Goal: Task Accomplishment & Management: Use online tool/utility

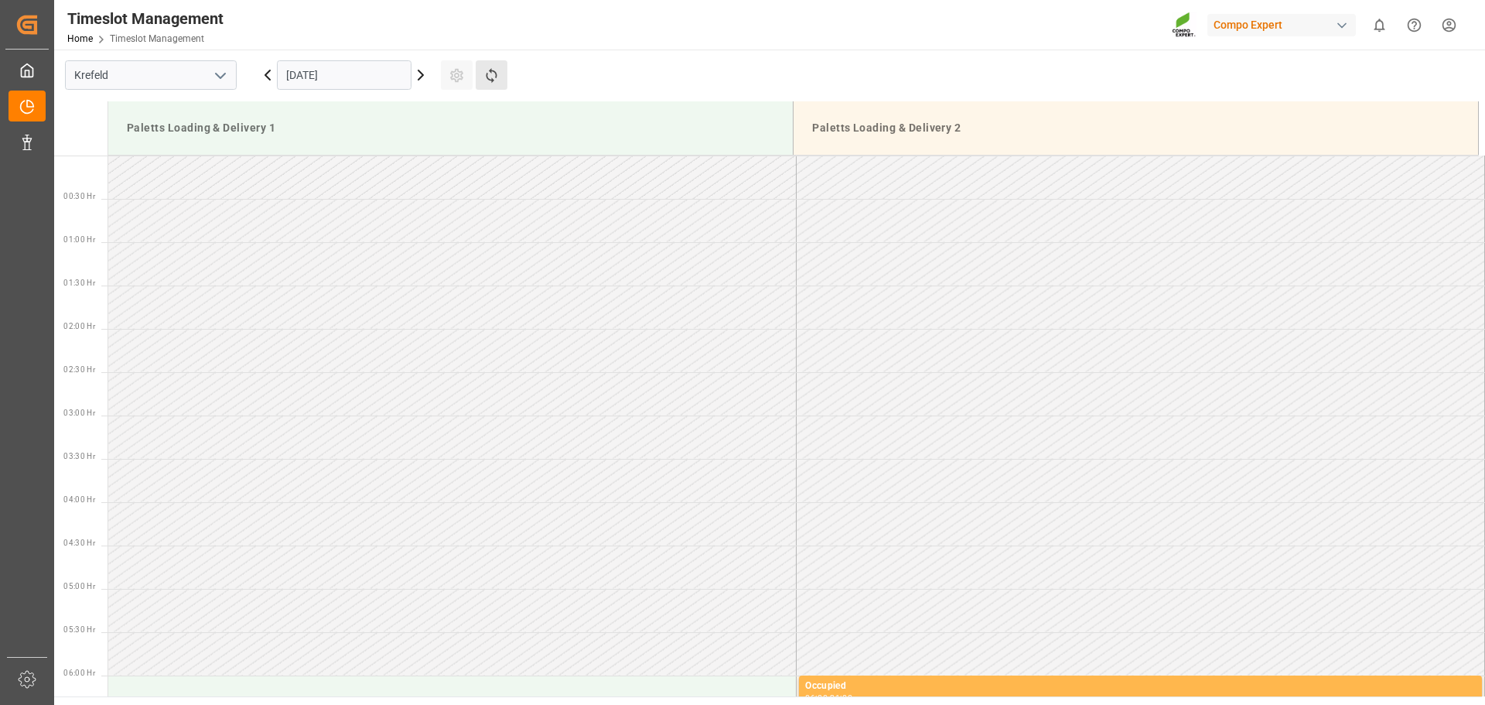
scroll to position [1079, 0]
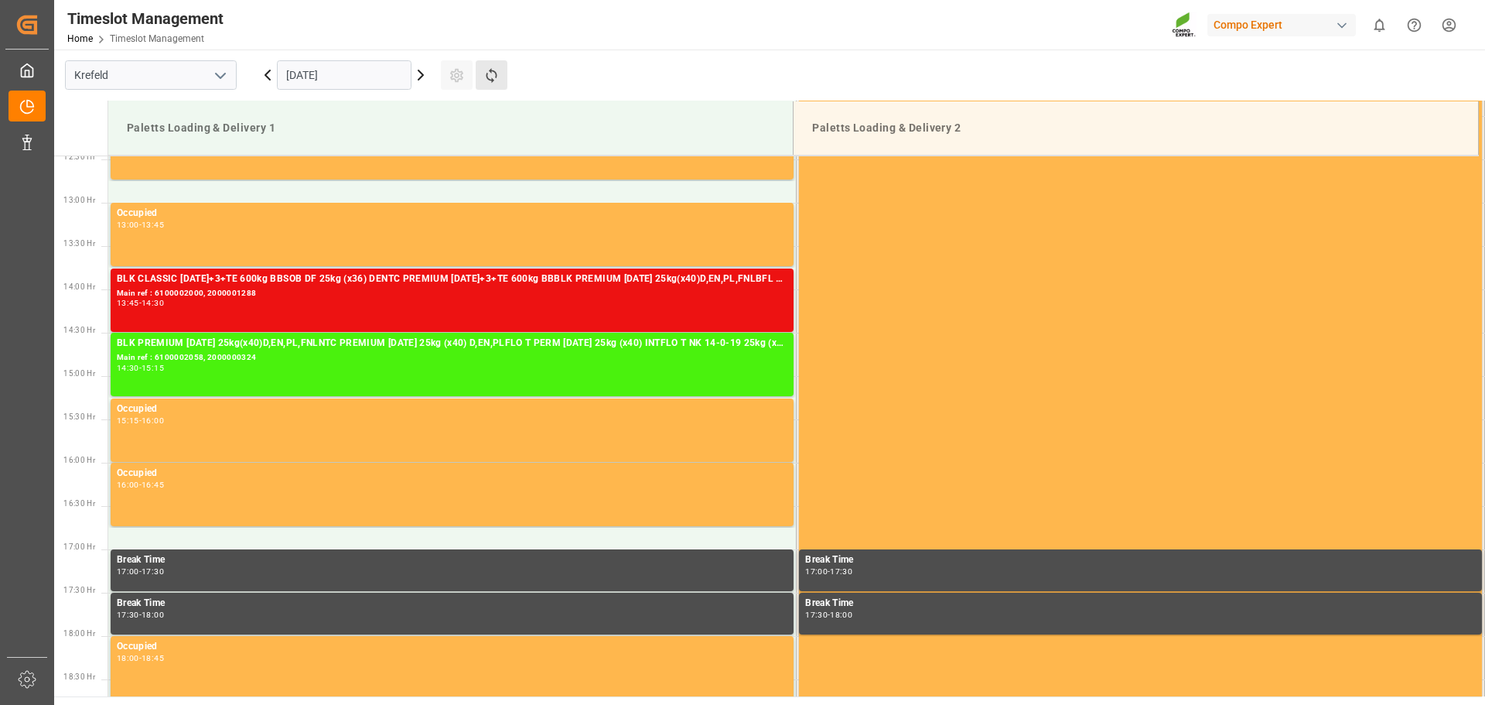
click at [478, 70] on button "Refresh Time Slots" at bounding box center [492, 74] width 32 height 29
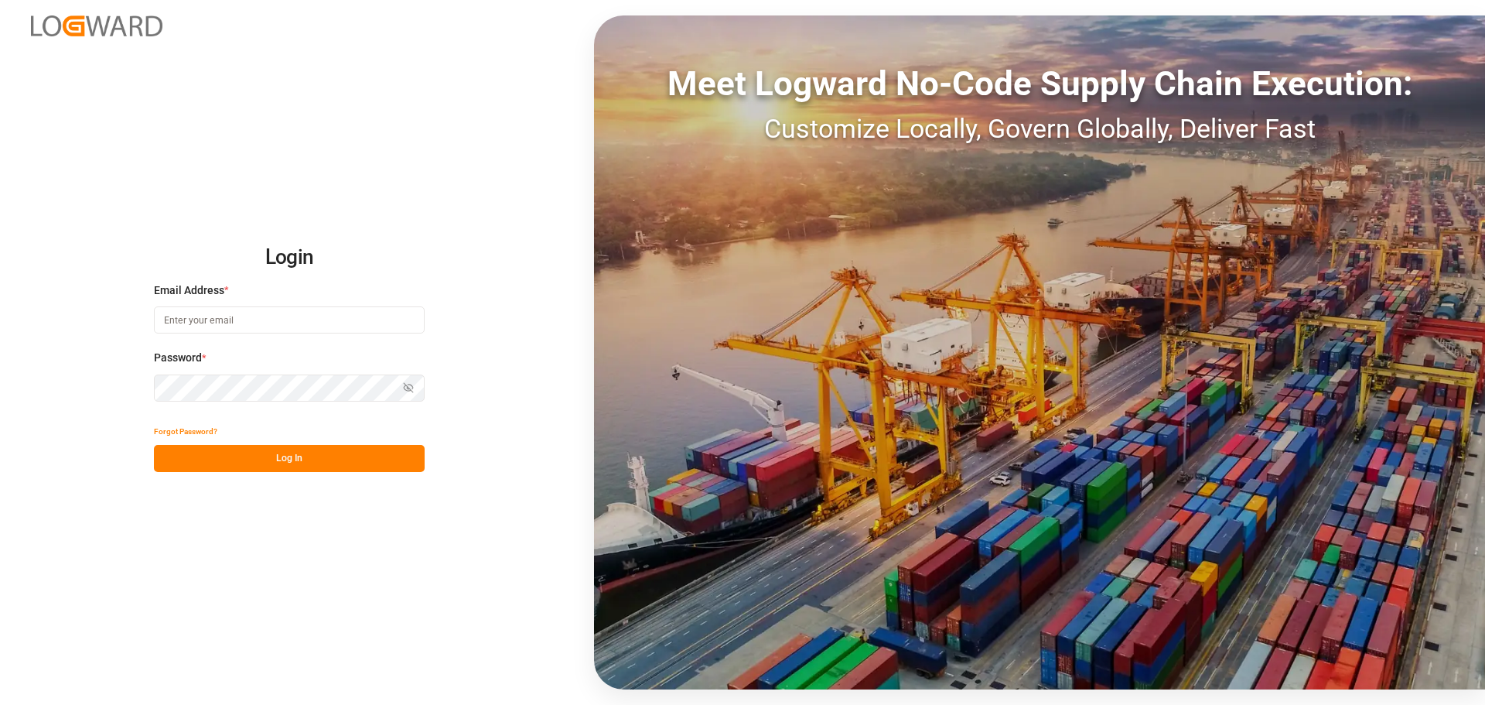
type input "[PERSON_NAME][EMAIL_ADDRESS][PERSON_NAME][DOMAIN_NAME]"
click at [354, 450] on button "Log In" at bounding box center [289, 458] width 271 height 27
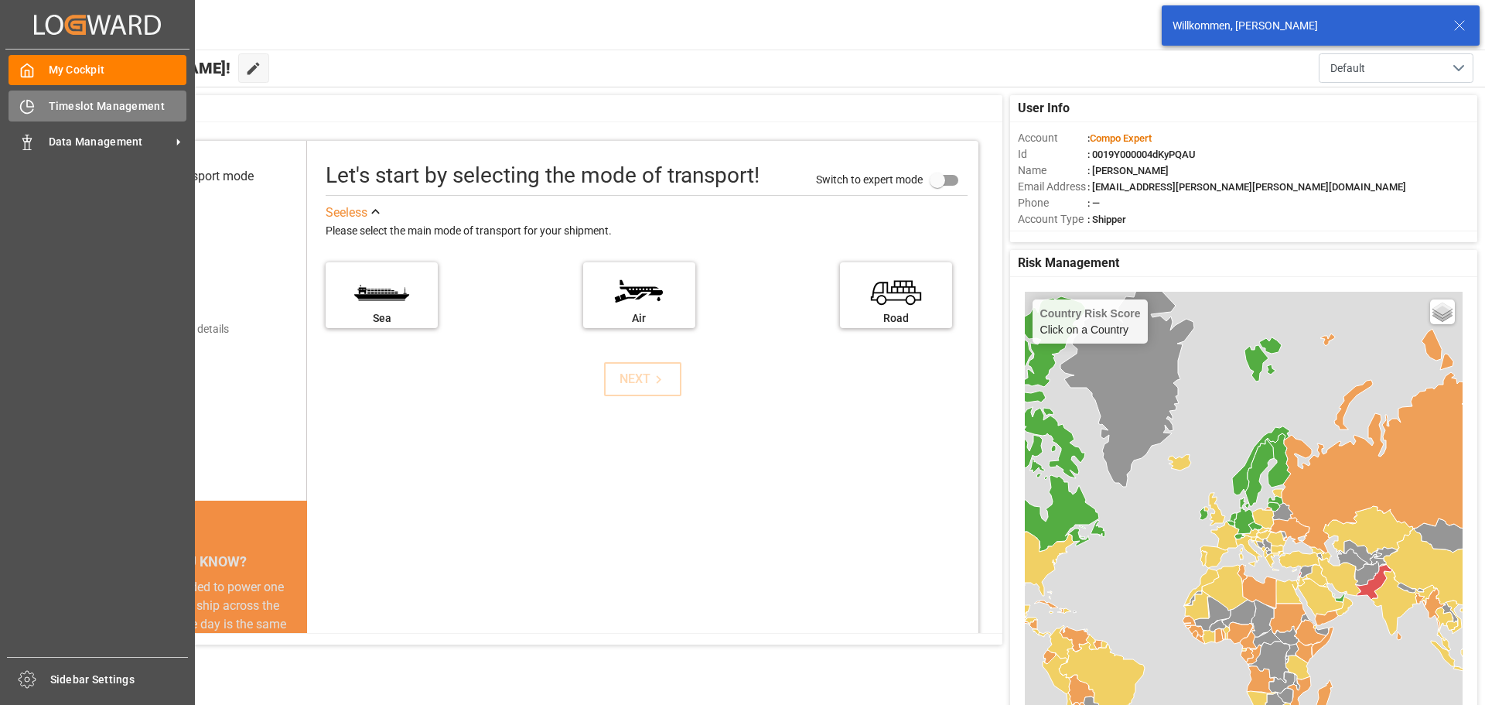
click at [43, 113] on div "Timeslot Management Timeslot Management" at bounding box center [98, 106] width 178 height 30
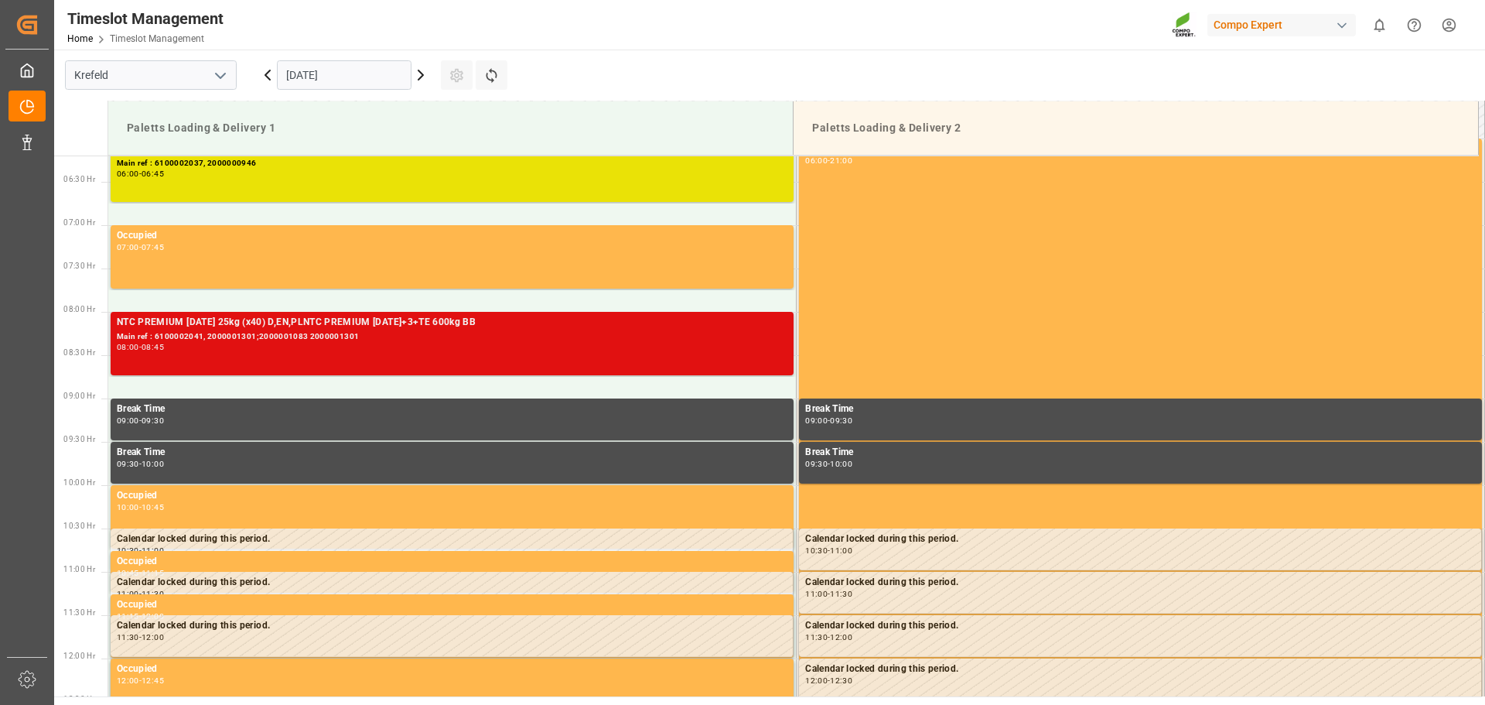
scroll to position [702, 0]
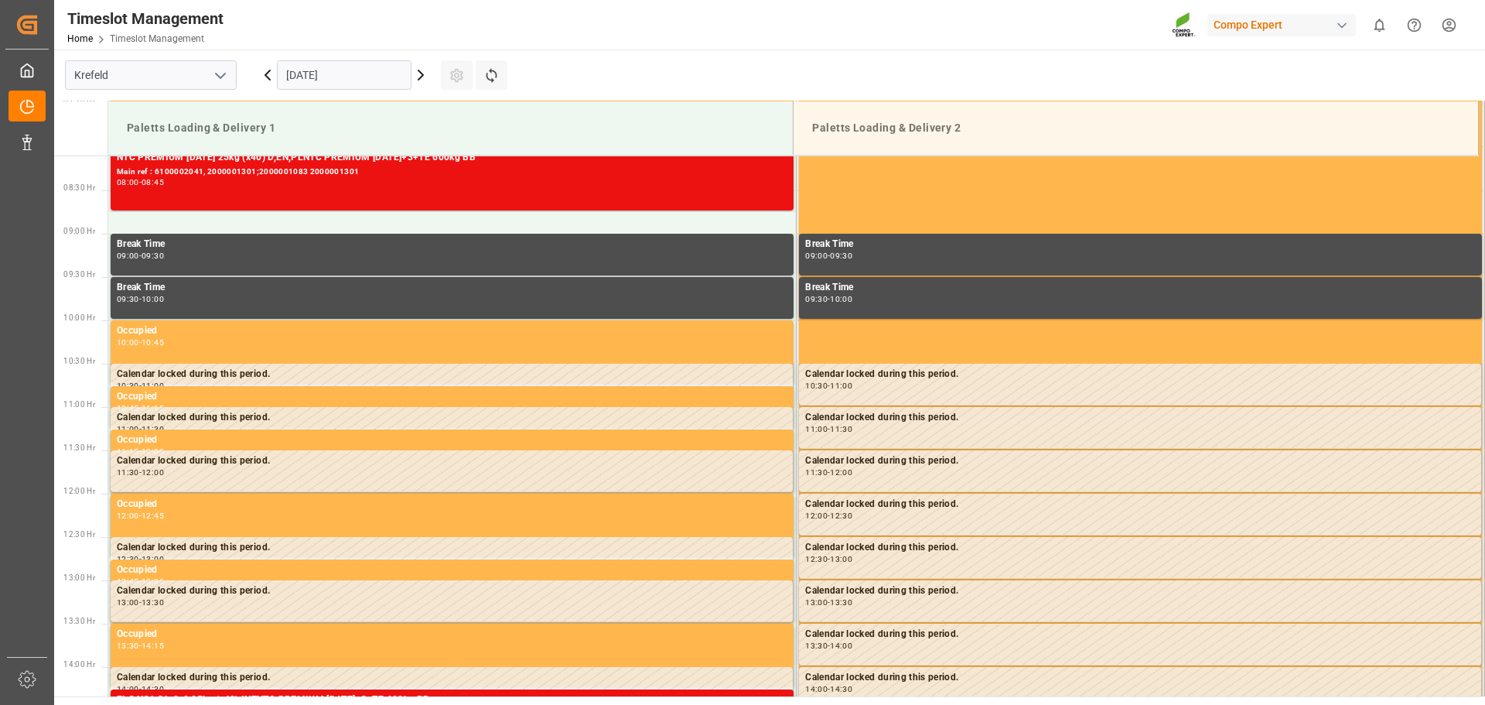
click at [265, 77] on icon at bounding box center [267, 75] width 19 height 19
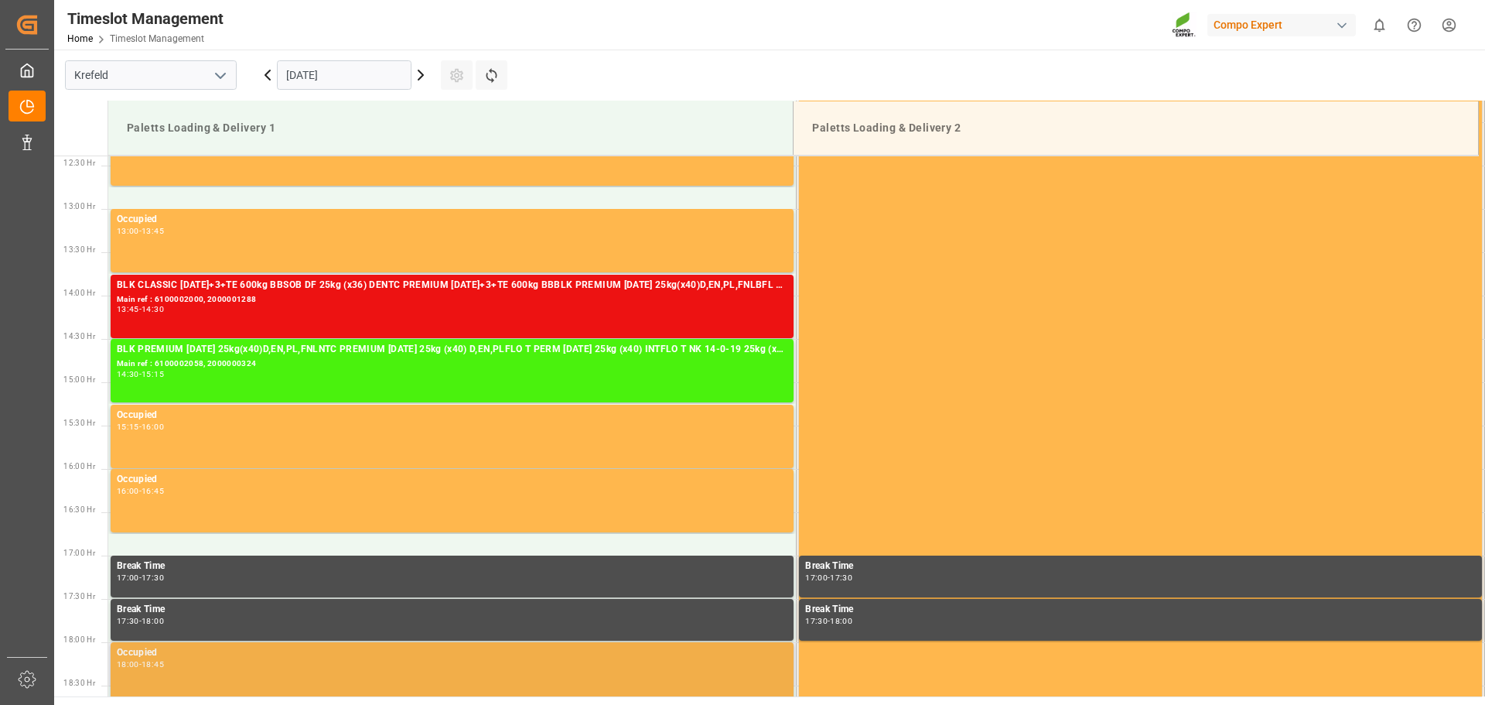
scroll to position [1089, 0]
